Goal: Download file/media

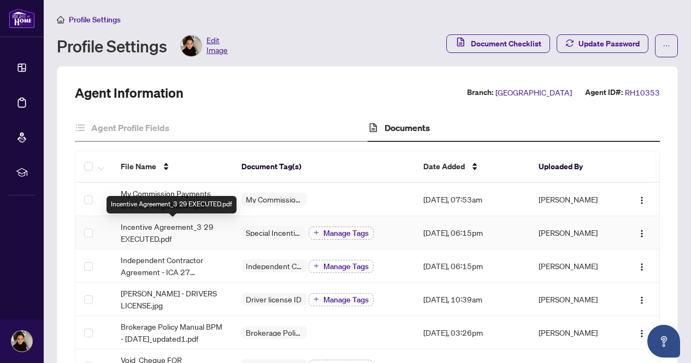
click at [178, 232] on span "Incentive Agreement_3 29 EXECUTED.pdf" at bounding box center [173, 233] width 104 height 24
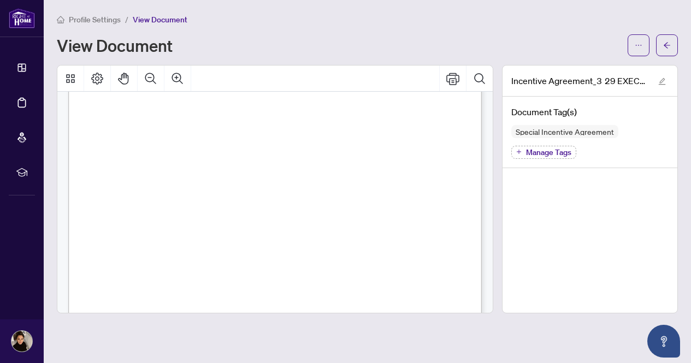
scroll to position [35, 0]
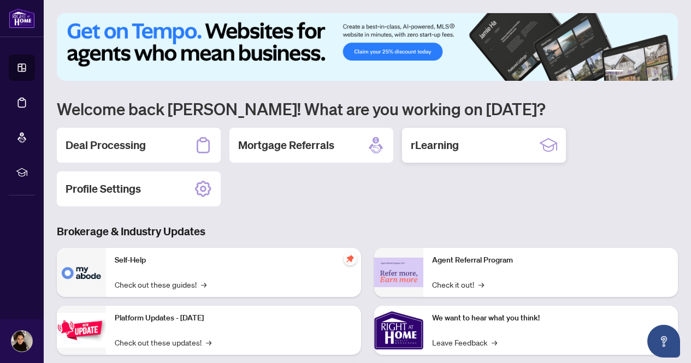
click at [451, 151] on h2 "rLearning" at bounding box center [435, 145] width 48 height 15
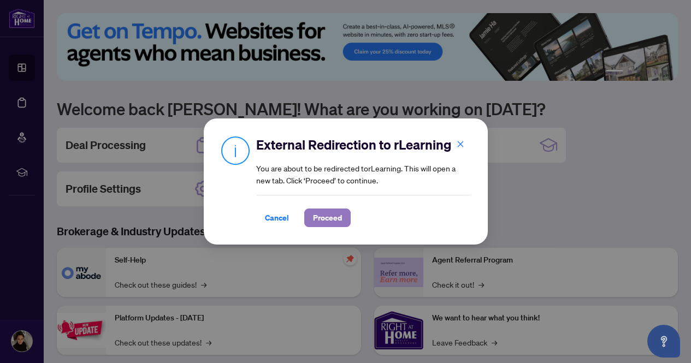
click at [324, 219] on span "Proceed" at bounding box center [327, 217] width 29 height 17
